Goal: Task Accomplishment & Management: Manage account settings

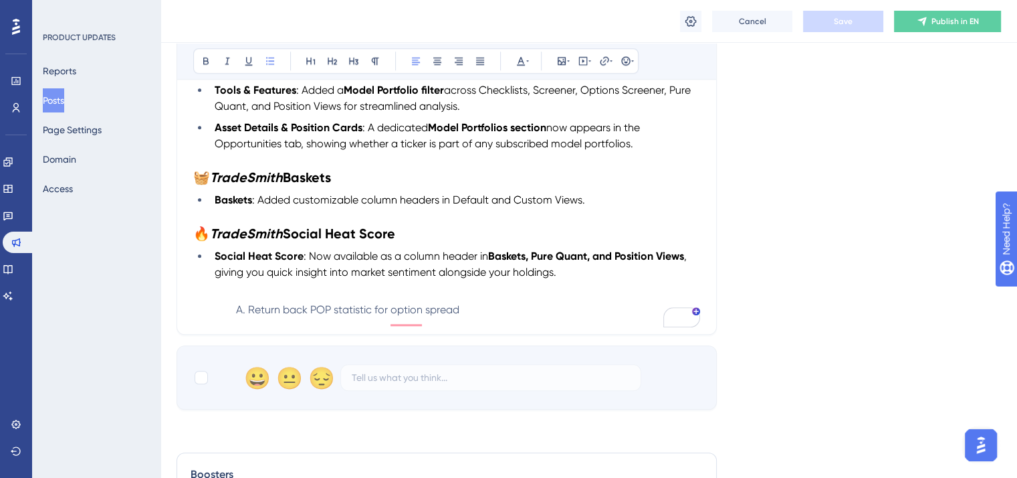
scroll to position [1271, 0]
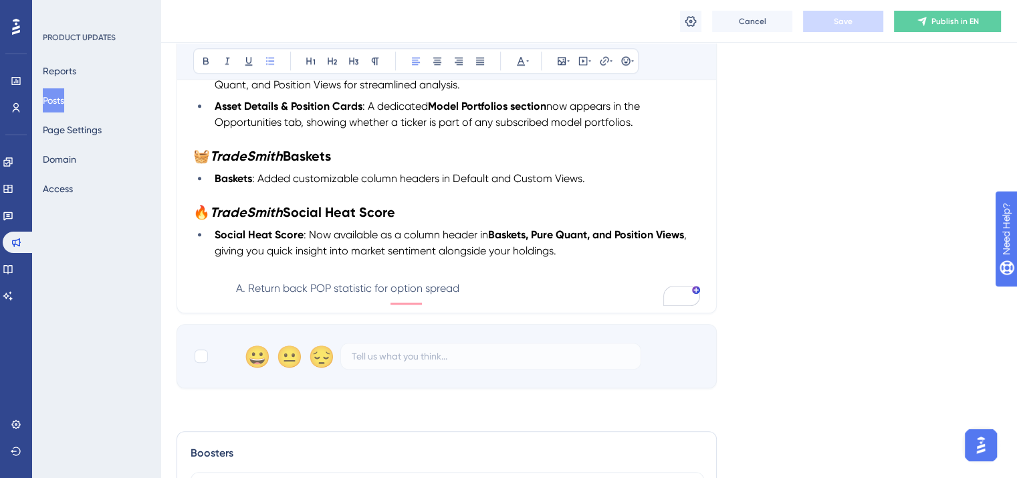
click at [250, 292] on span "Return back POP statistic for option spread" at bounding box center [353, 288] width 211 height 13
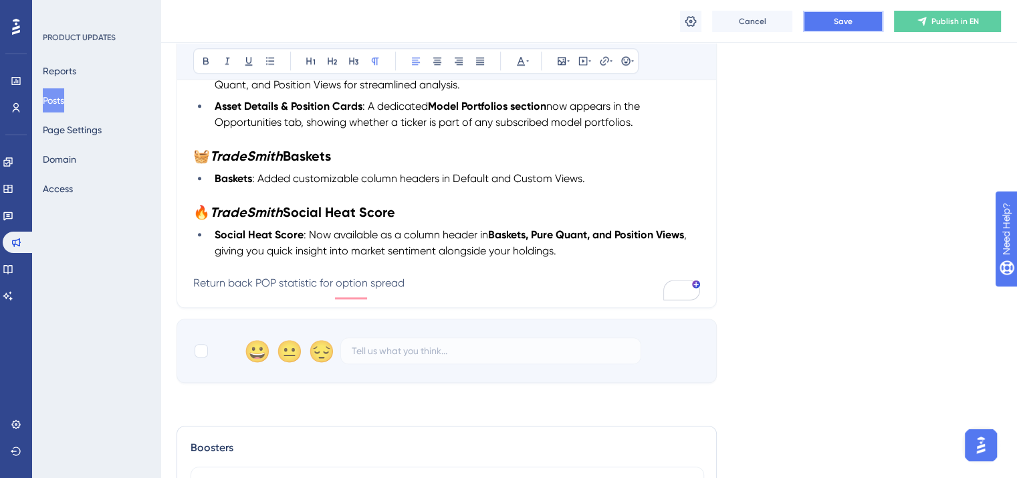
click at [821, 26] on button "Save" at bounding box center [843, 21] width 80 height 21
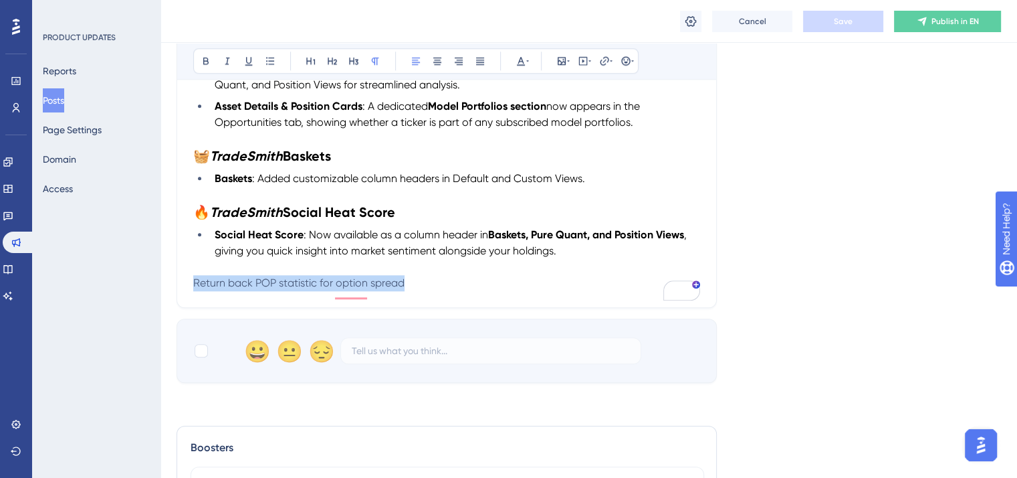
drag, startPoint x: 428, startPoint y: 292, endPoint x: 118, endPoint y: 309, distance: 310.2
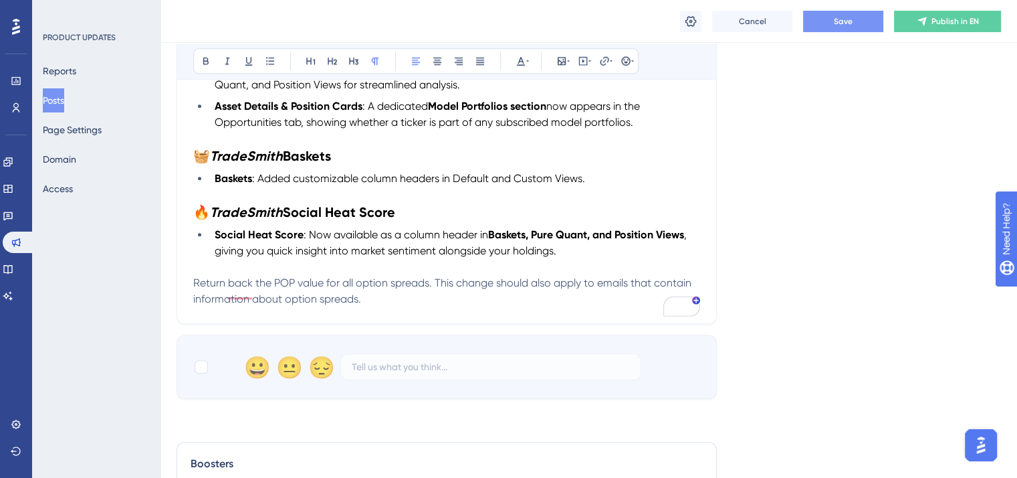
click at [840, 22] on span "Save" at bounding box center [843, 21] width 19 height 11
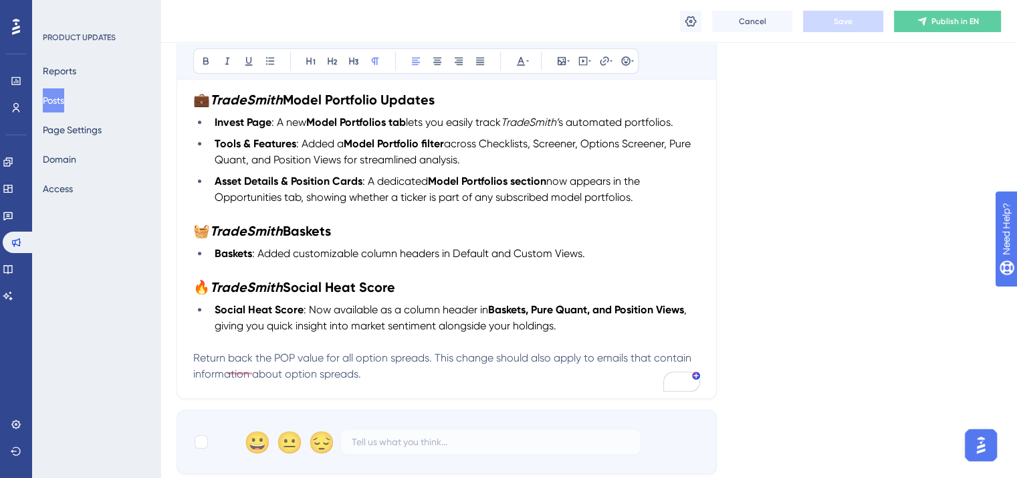
scroll to position [1204, 0]
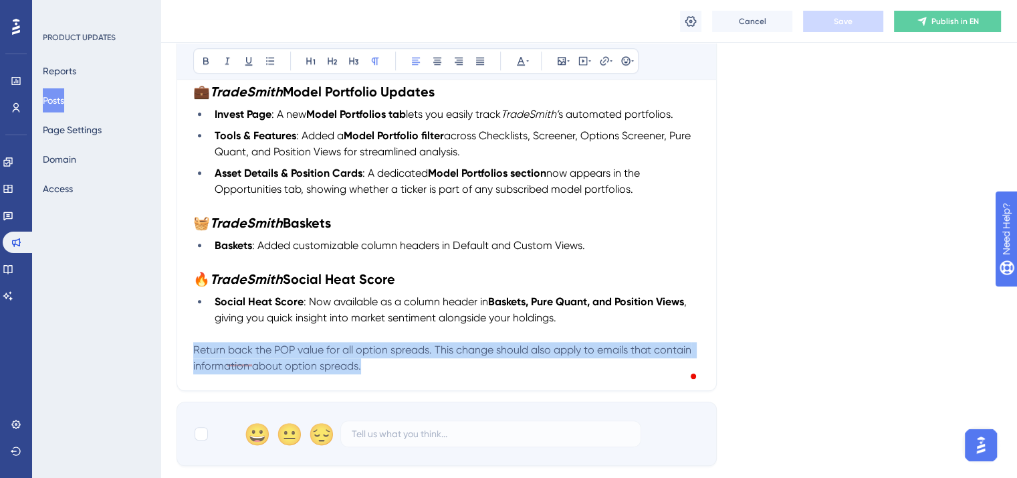
drag, startPoint x: 373, startPoint y: 371, endPoint x: 191, endPoint y: 357, distance: 183.2
copy span "Return back the POP value for all option spreads. This change should also apply…"
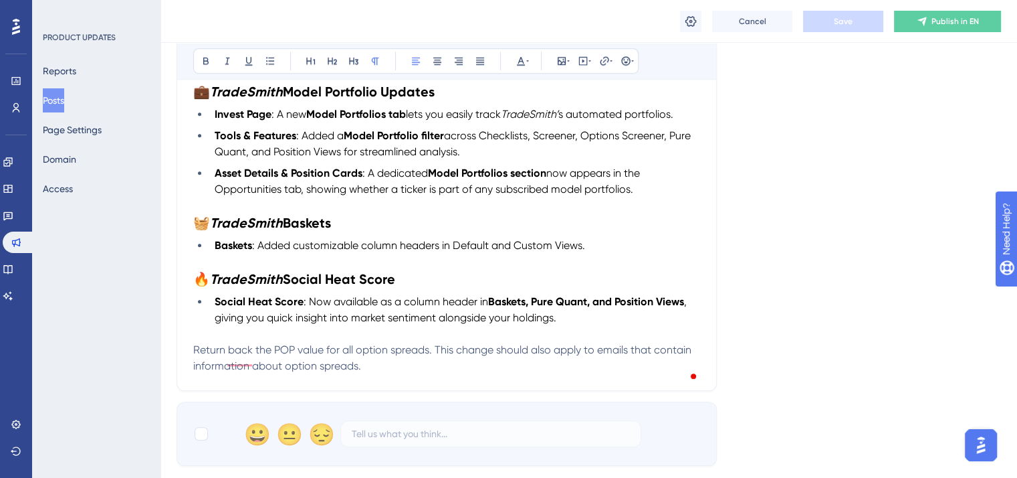
click at [468, 320] on span ", giving you quick insight into market sentiment alongside your holdings." at bounding box center [452, 309] width 475 height 29
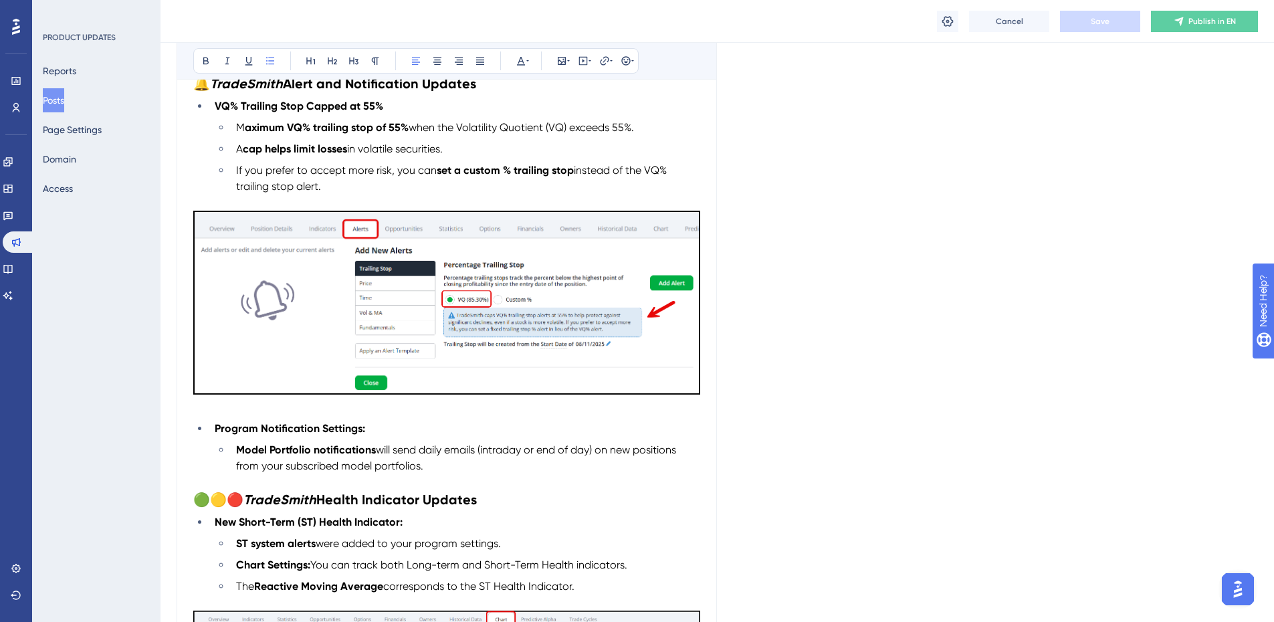
scroll to position [268, 0]
